Goal: Information Seeking & Learning: Learn about a topic

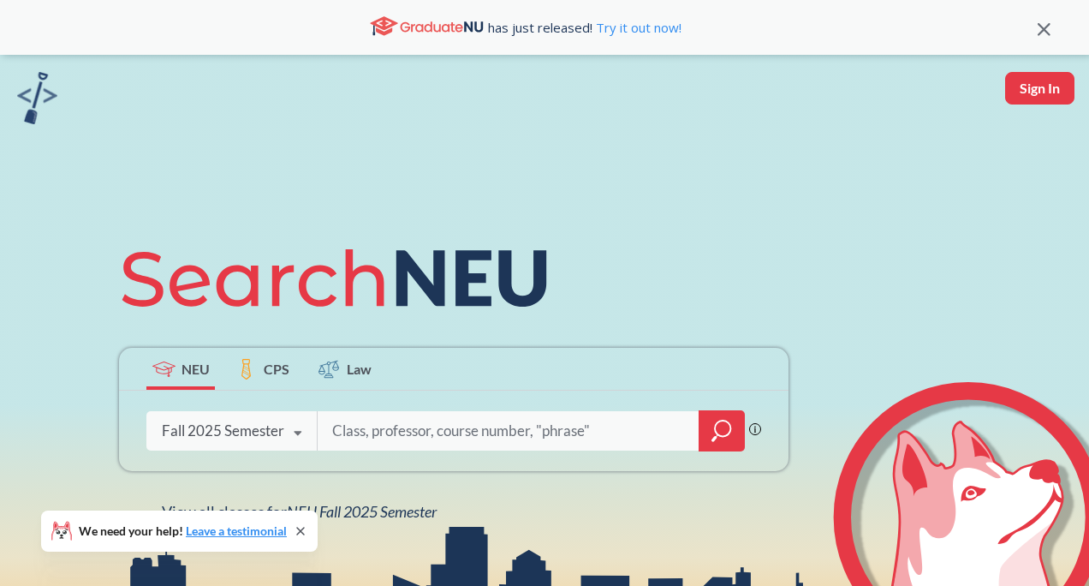
scroll to position [215, 0]
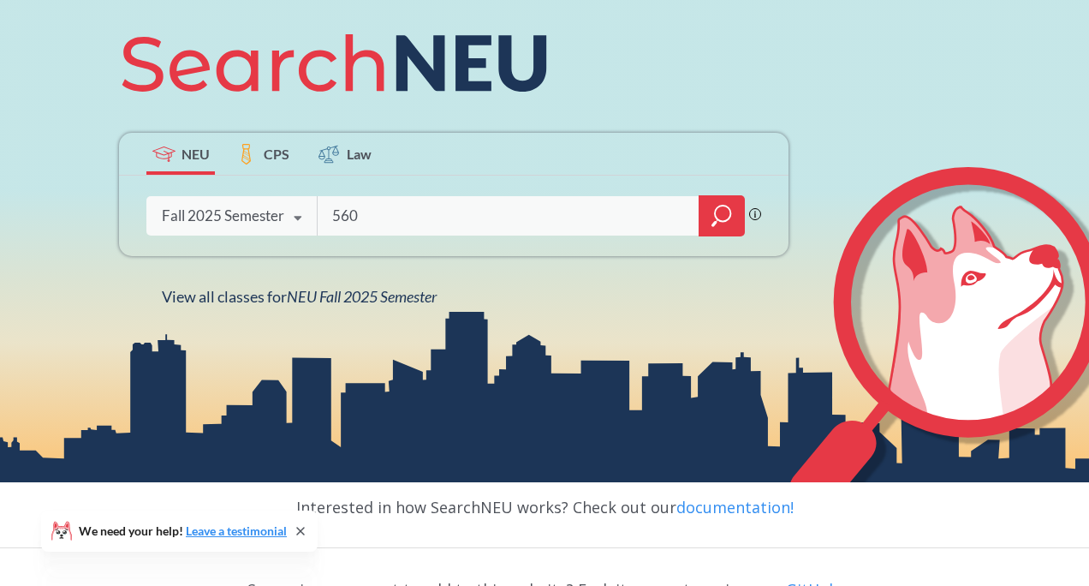
type input "5600"
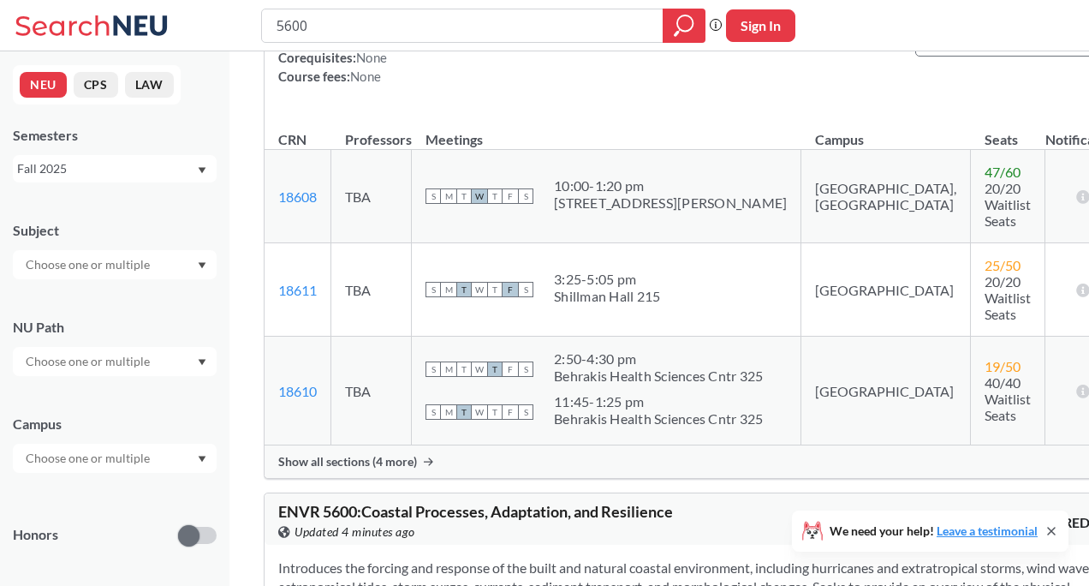
scroll to position [409, 0]
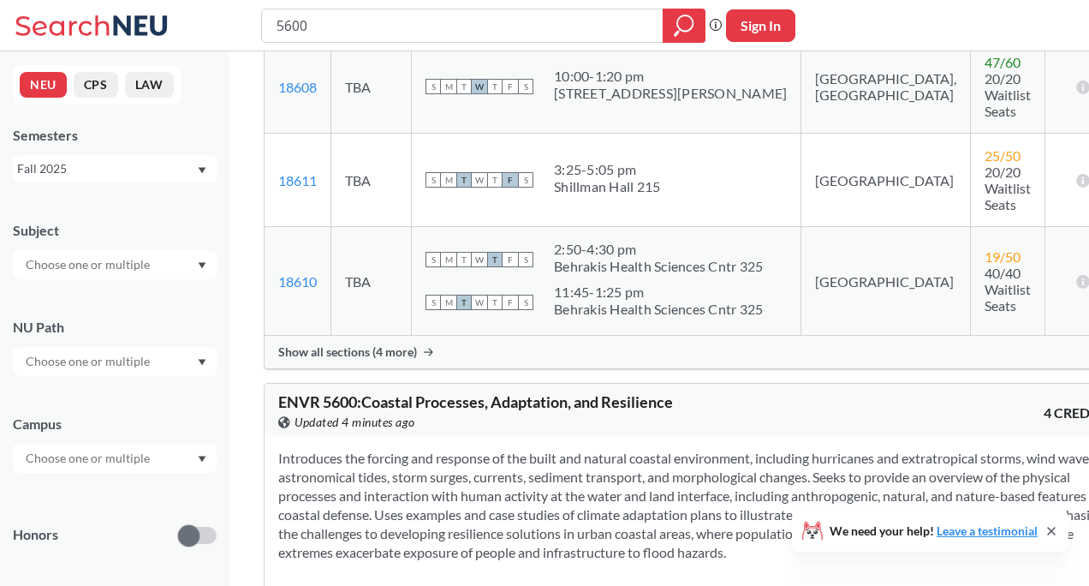
click at [388, 360] on span "Show all sections (4 more)" at bounding box center [347, 351] width 139 height 15
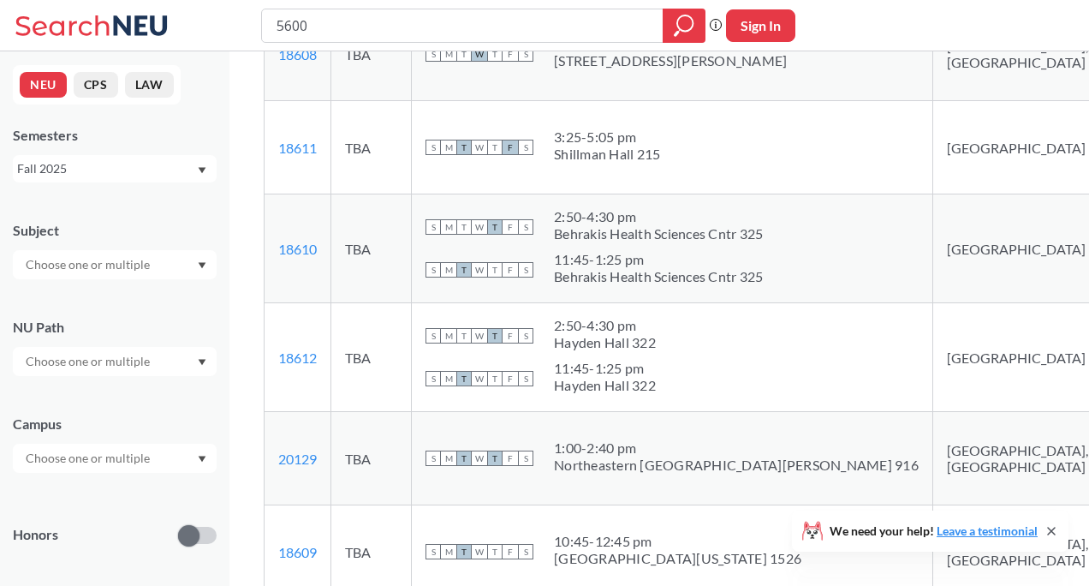
scroll to position [353, 0]
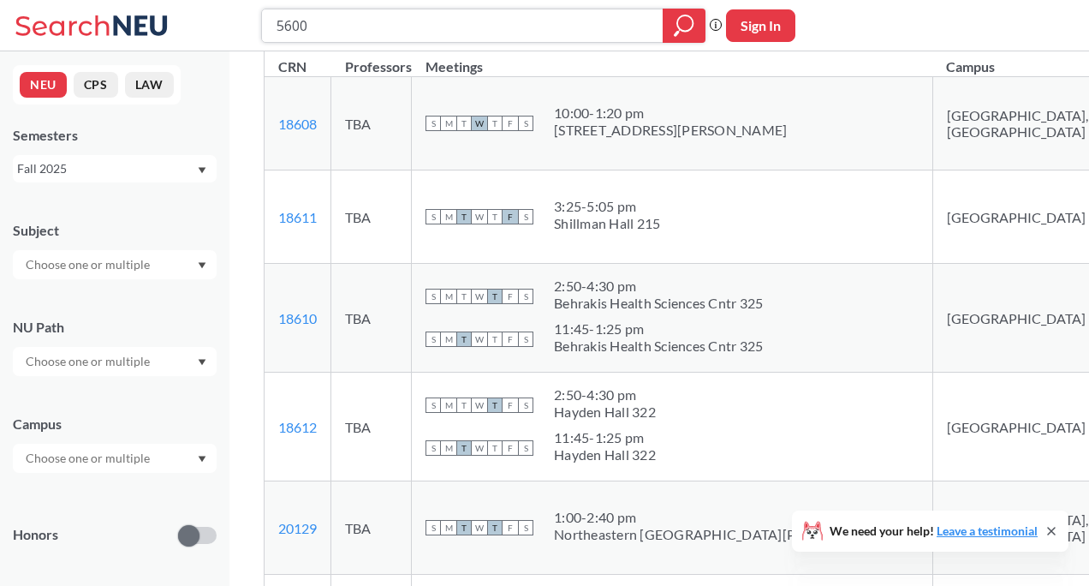
click at [295, 27] on input "5600" at bounding box center [463, 25] width 376 height 29
type input "5500"
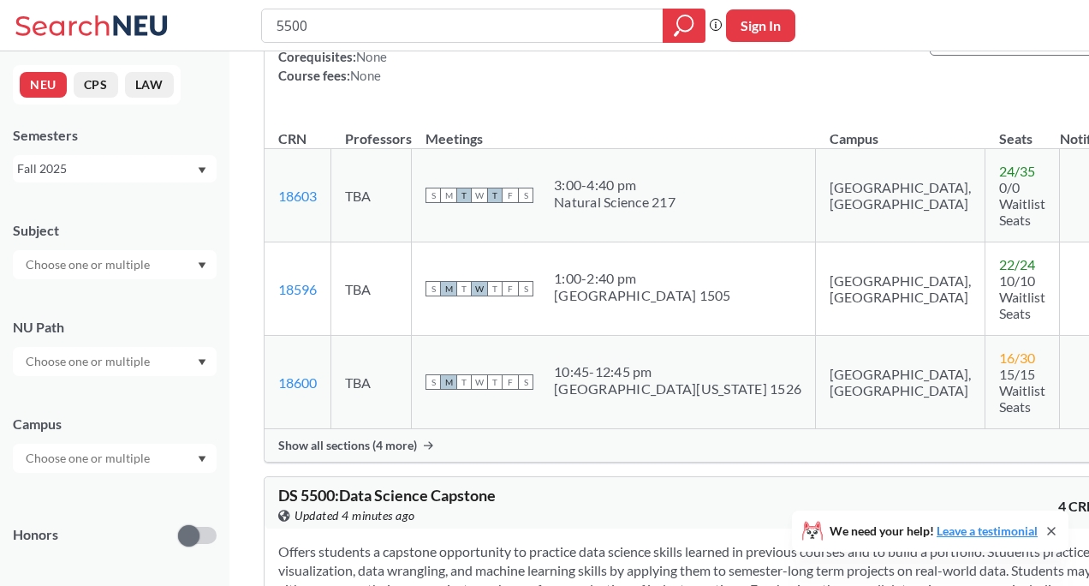
scroll to position [783, 0]
click at [391, 461] on div "CS 5500 : Foundations of Software Engineering View this course on Banner. Updat…" at bounding box center [702, 136] width 876 height 651
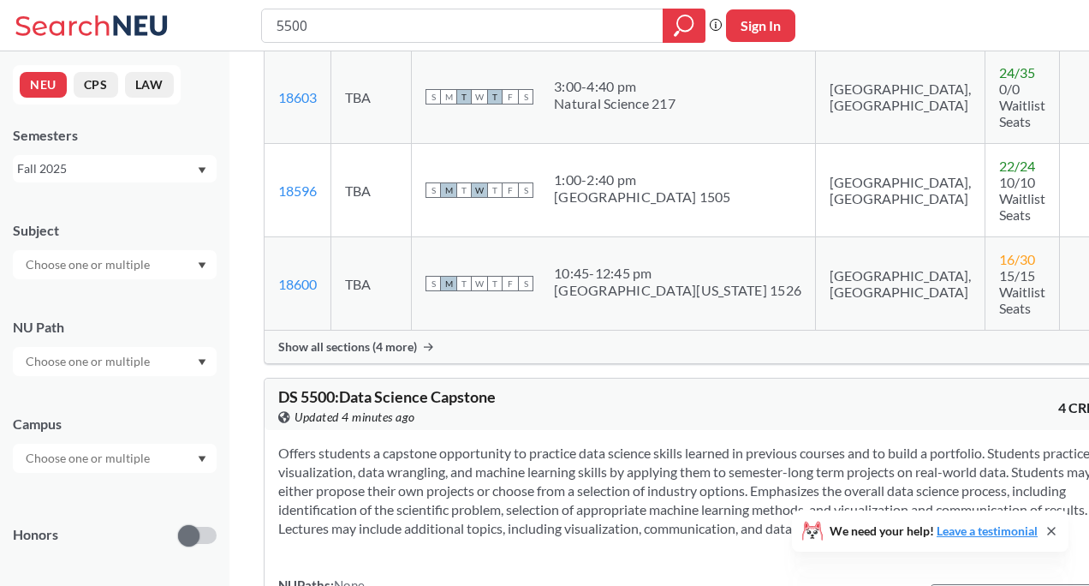
scroll to position [885, 0]
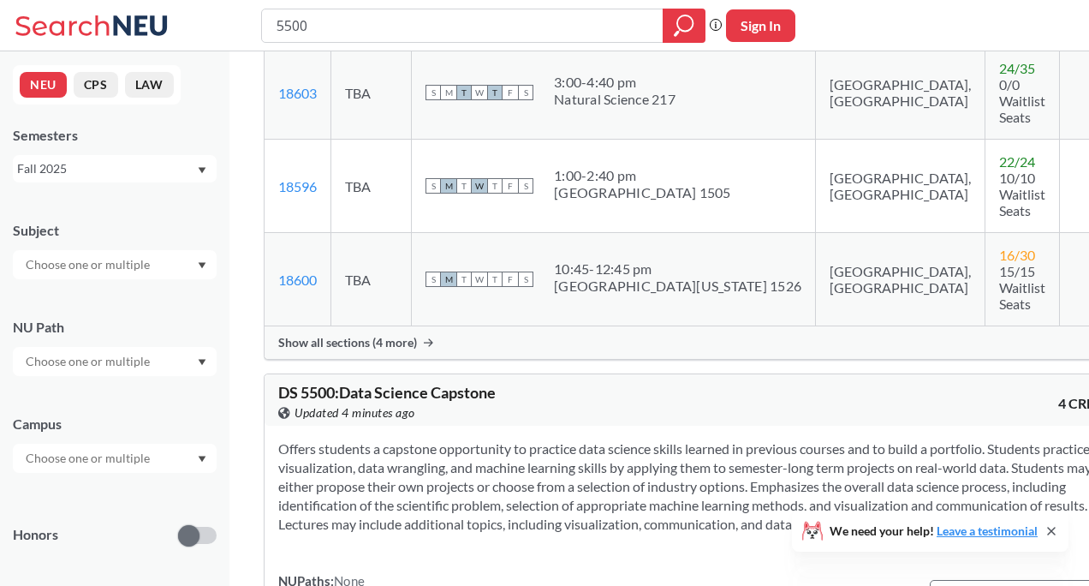
click at [397, 343] on span "Show all sections (4 more)" at bounding box center [347, 342] width 139 height 15
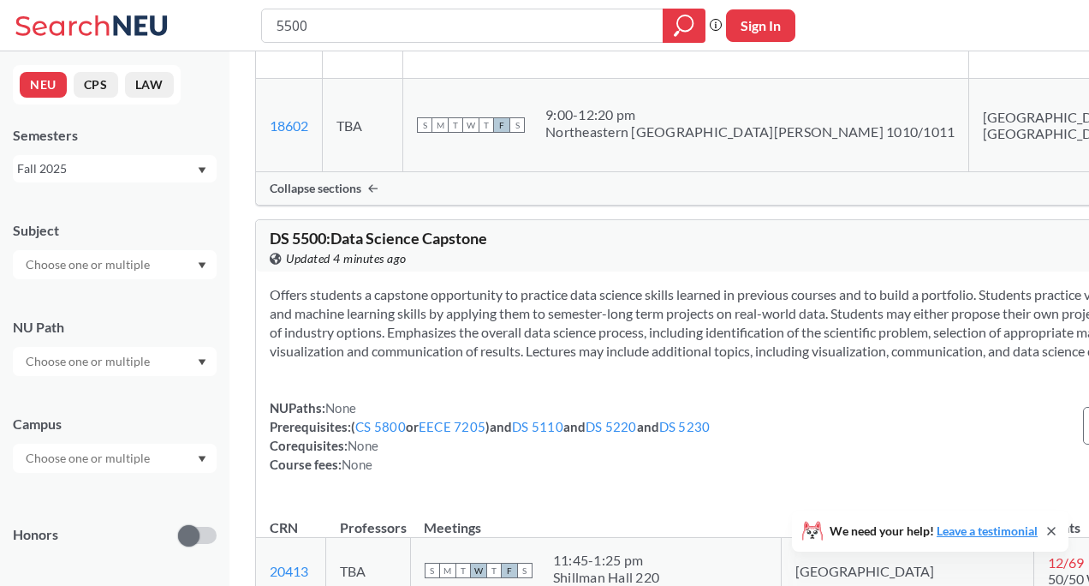
scroll to position [1422, 0]
